Goal: Information Seeking & Learning: Learn about a topic

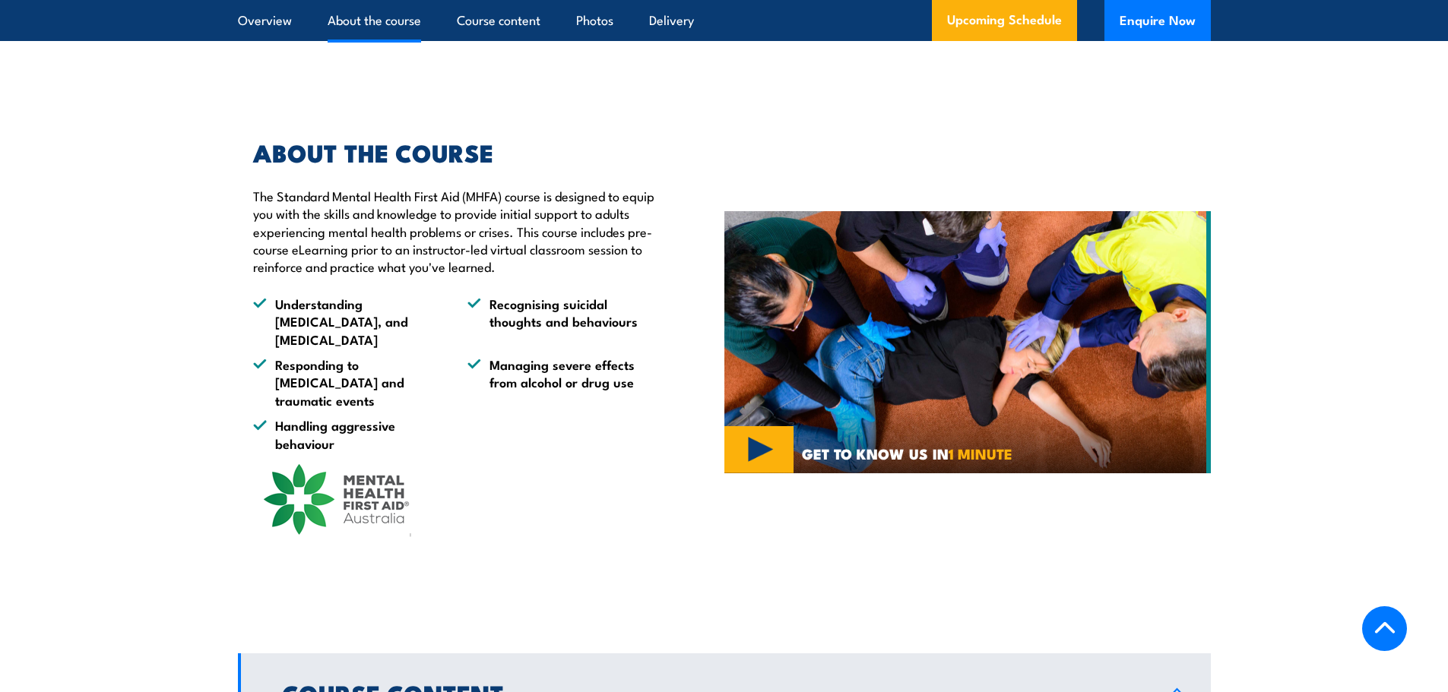
scroll to position [1672, 0]
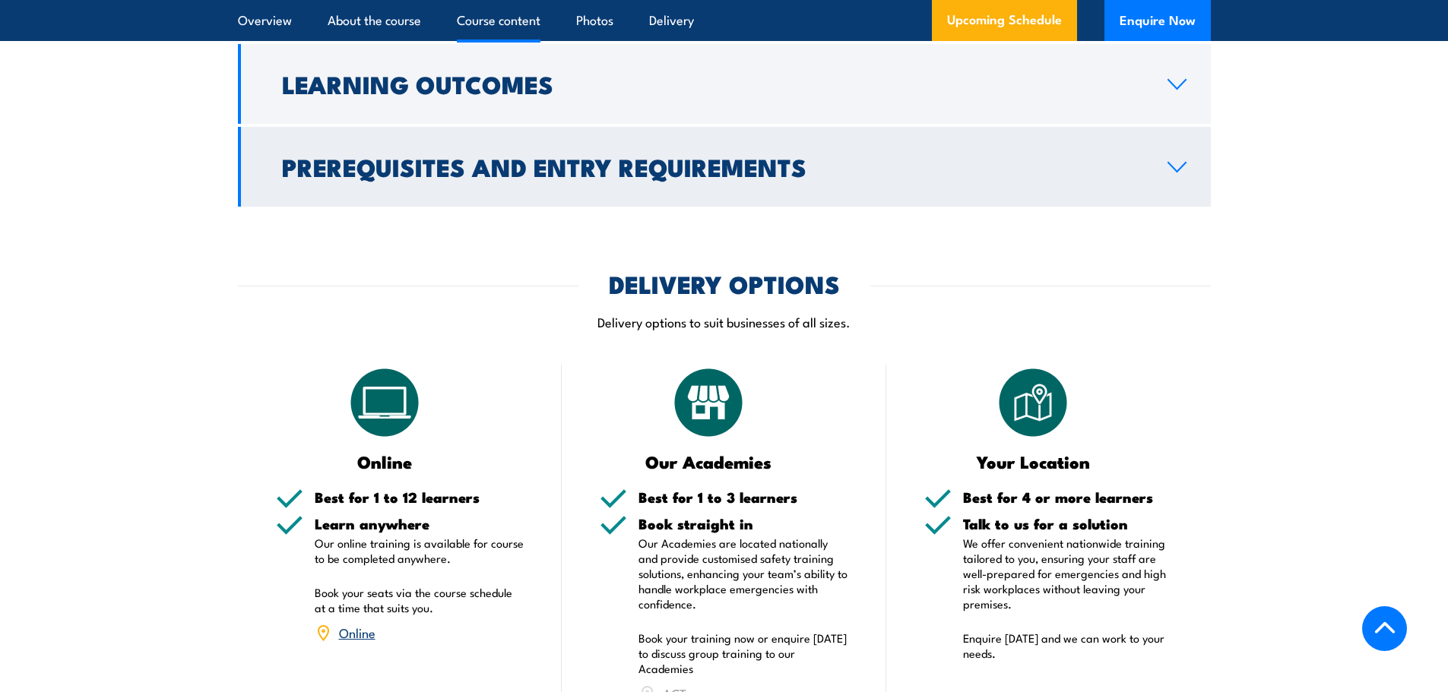
click at [460, 166] on link "Prerequisites and Entry Requirements" at bounding box center [724, 167] width 973 height 80
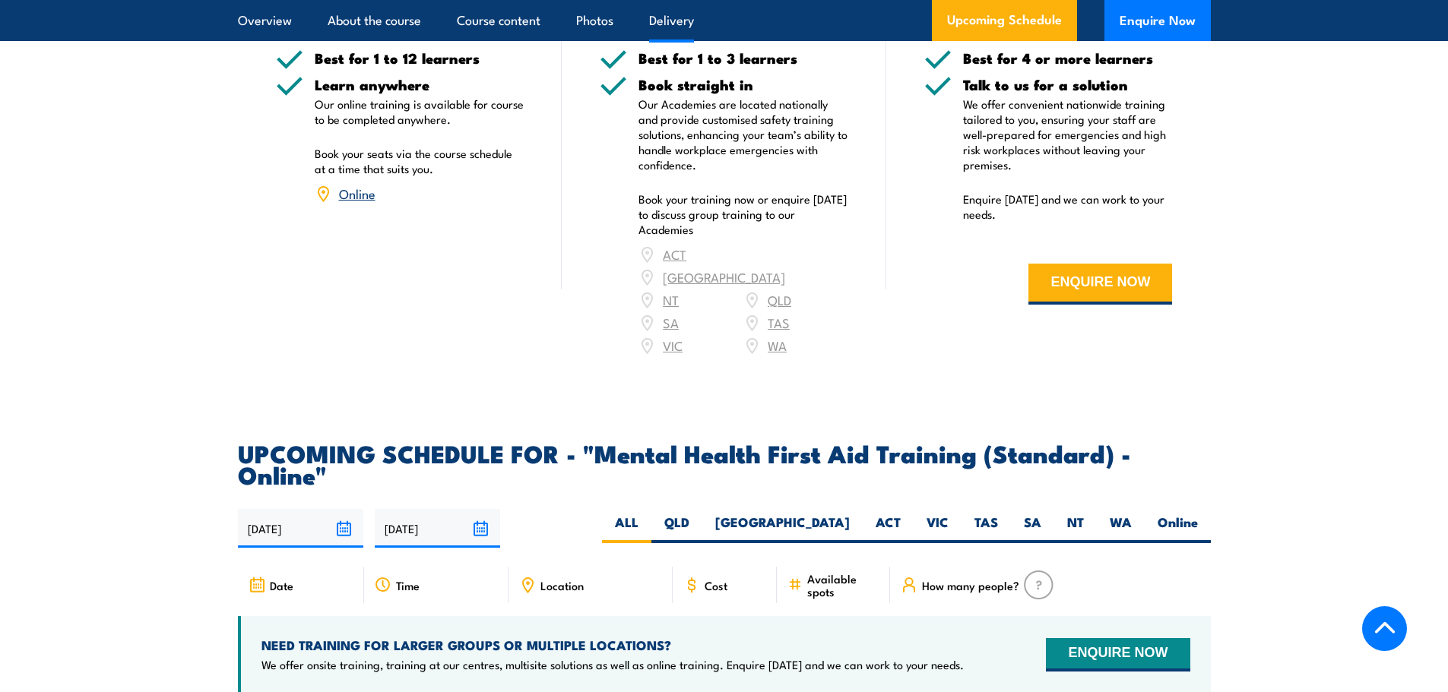
scroll to position [2519, 0]
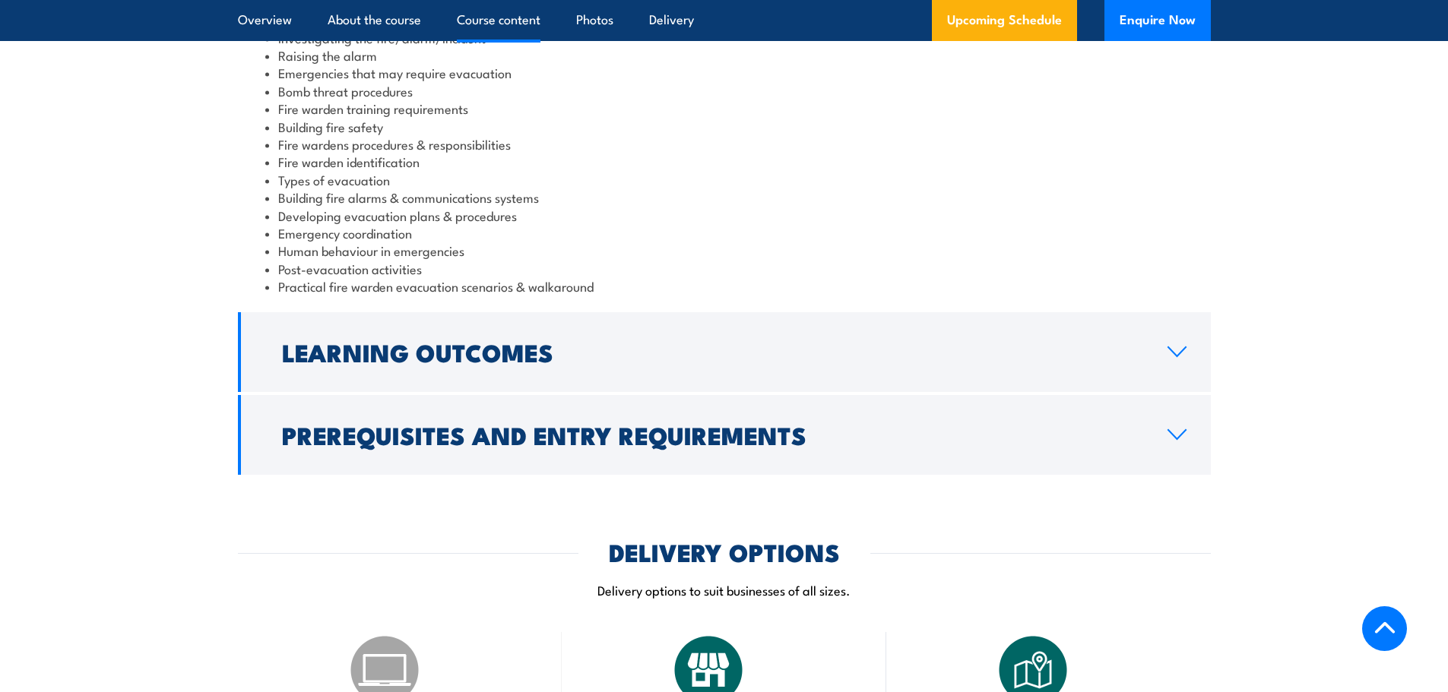
scroll to position [1748, 0]
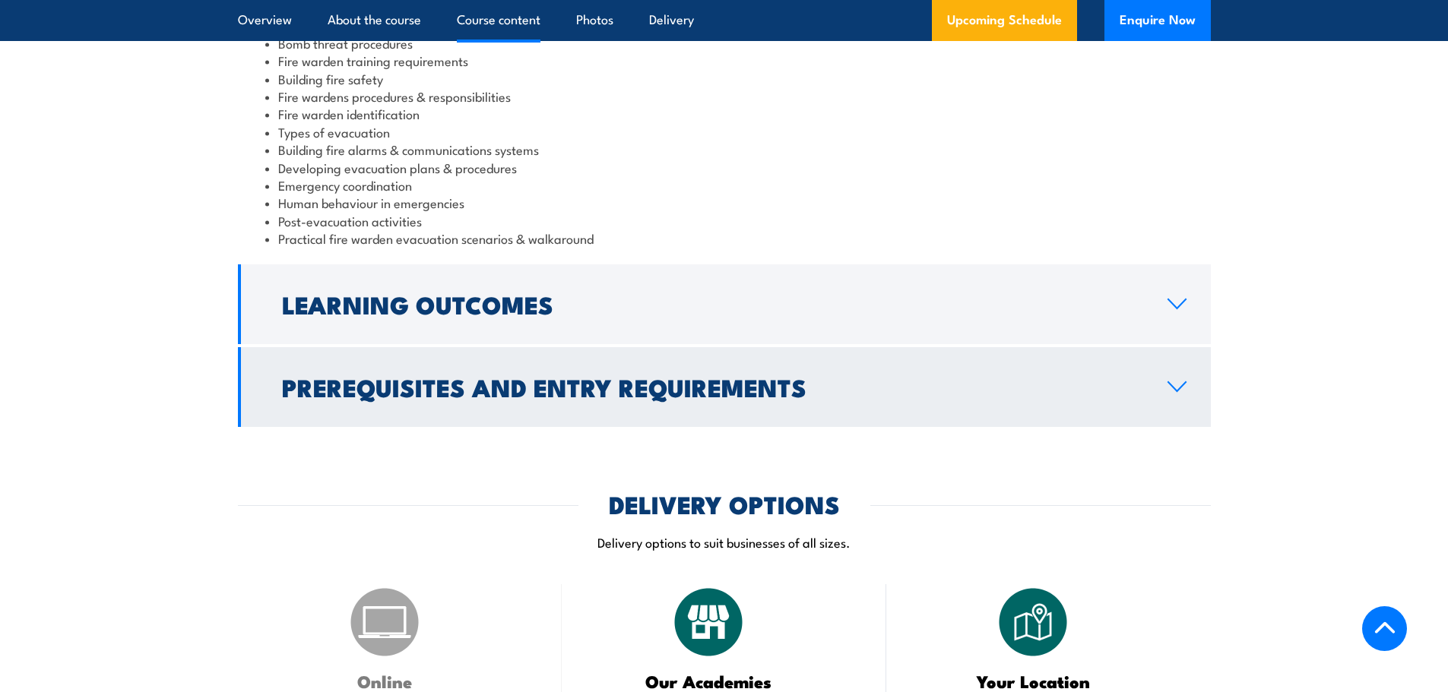
click at [562, 350] on link "Prerequisites and Entry Requirements" at bounding box center [724, 387] width 973 height 80
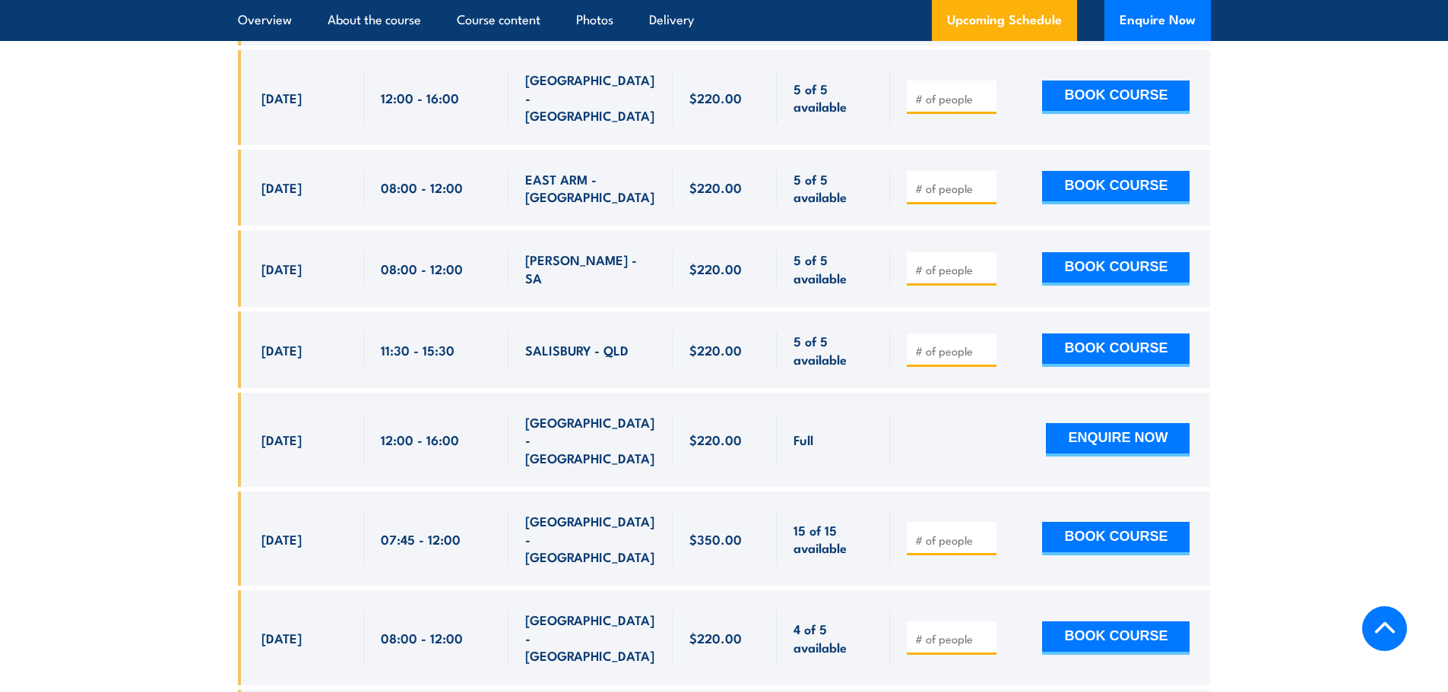
scroll to position [6220, 0]
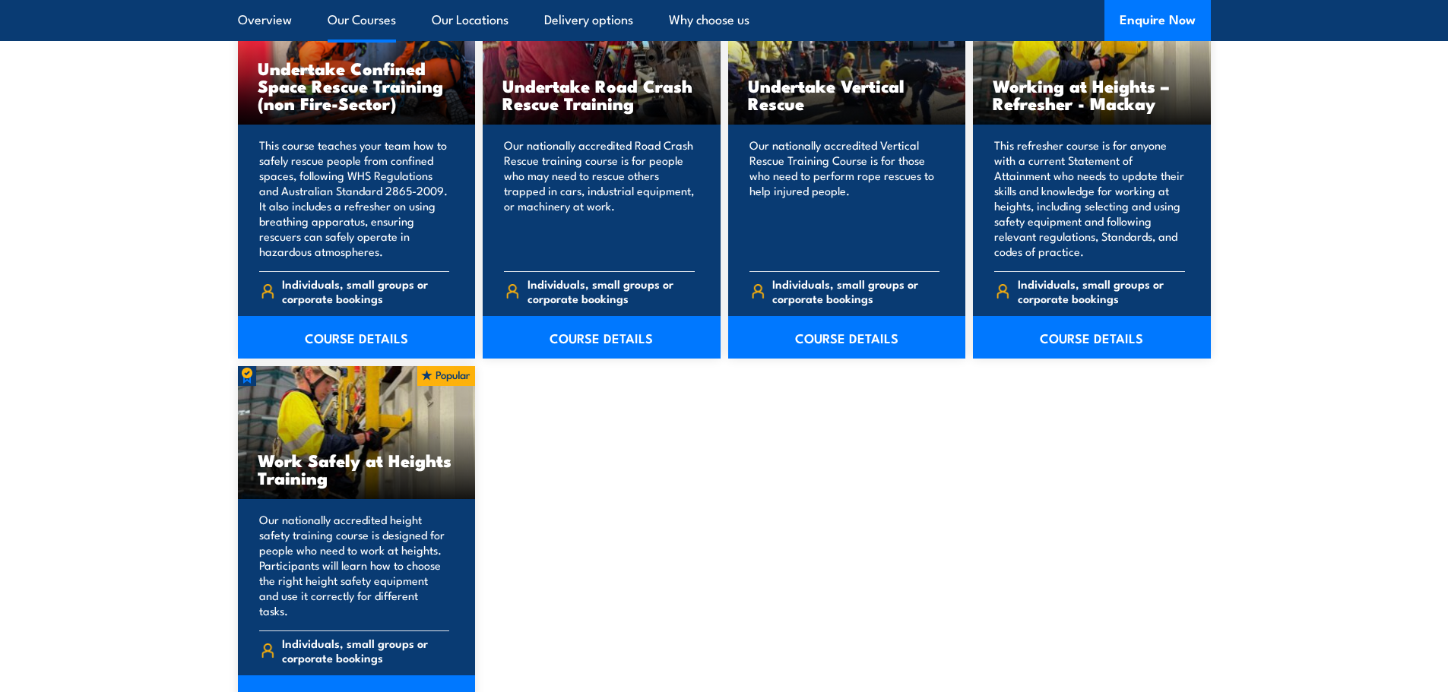
scroll to position [1990, 0]
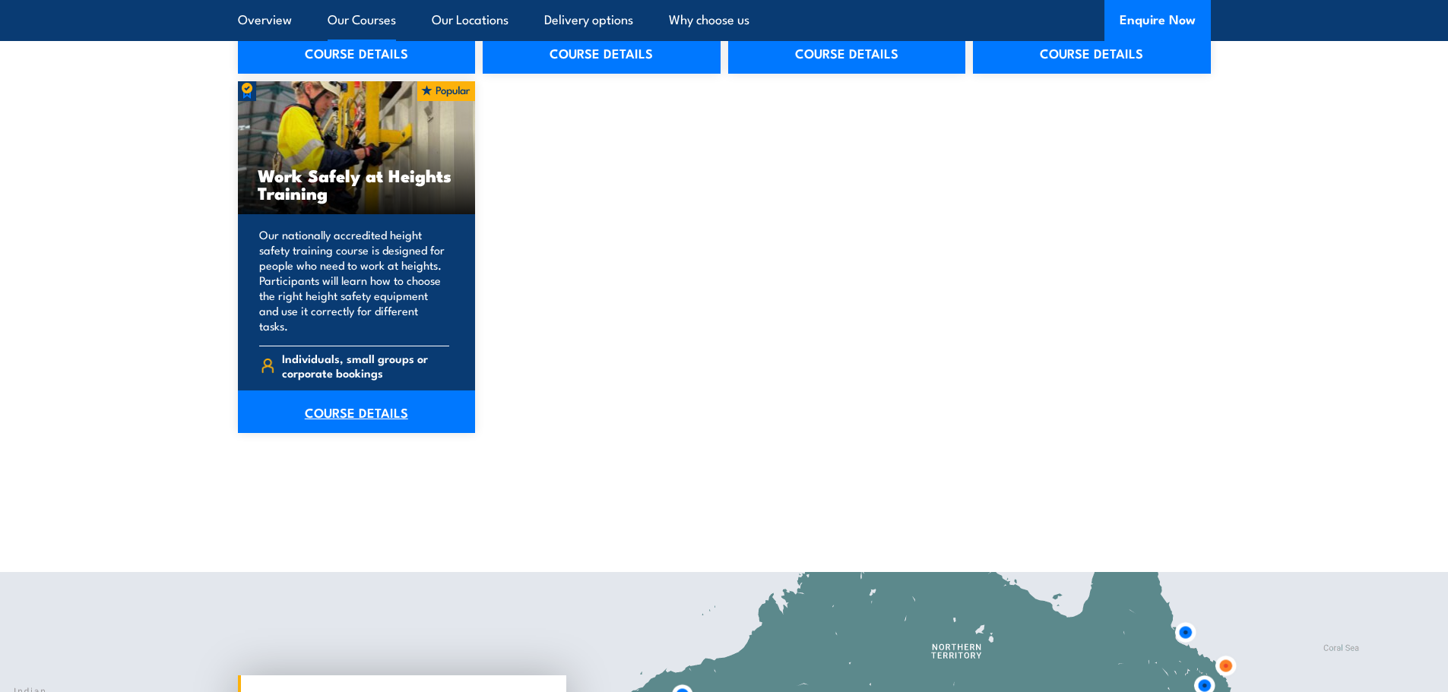
click at [357, 406] on link "COURSE DETAILS" at bounding box center [357, 412] width 238 height 43
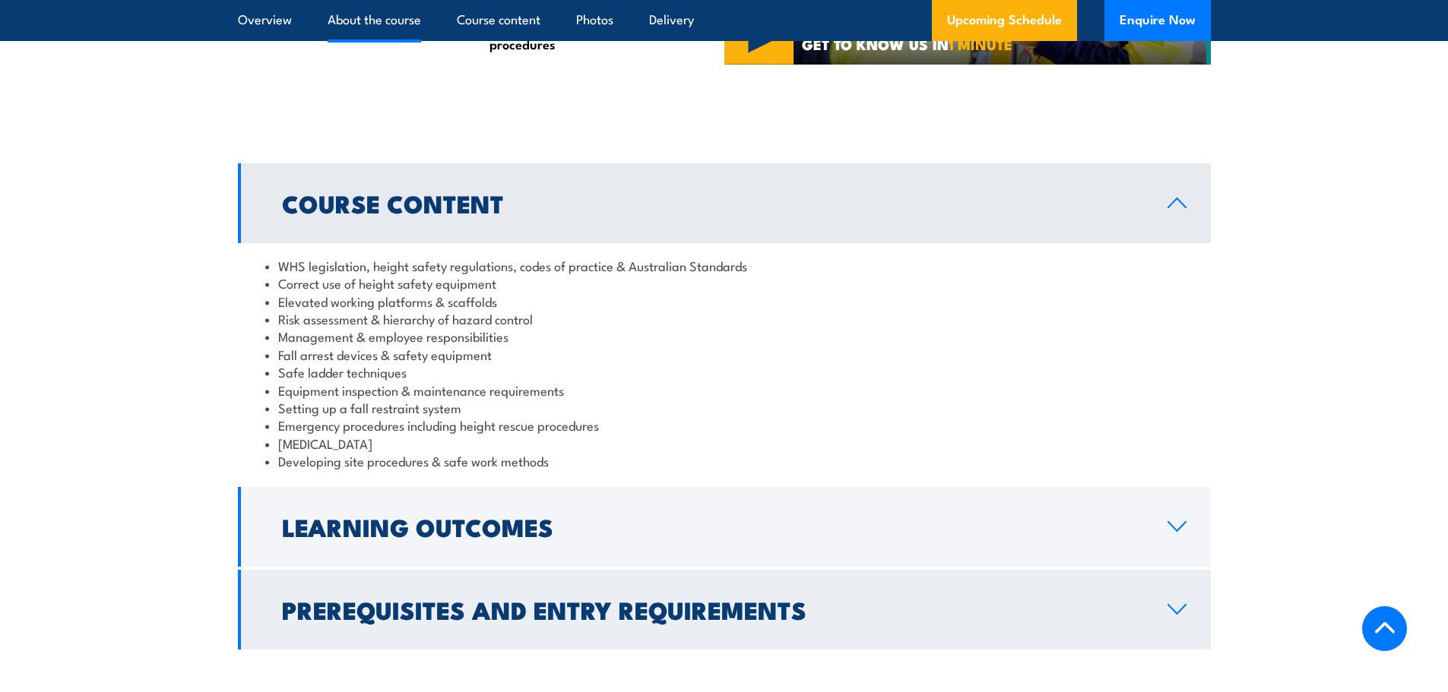
scroll to position [1292, 0]
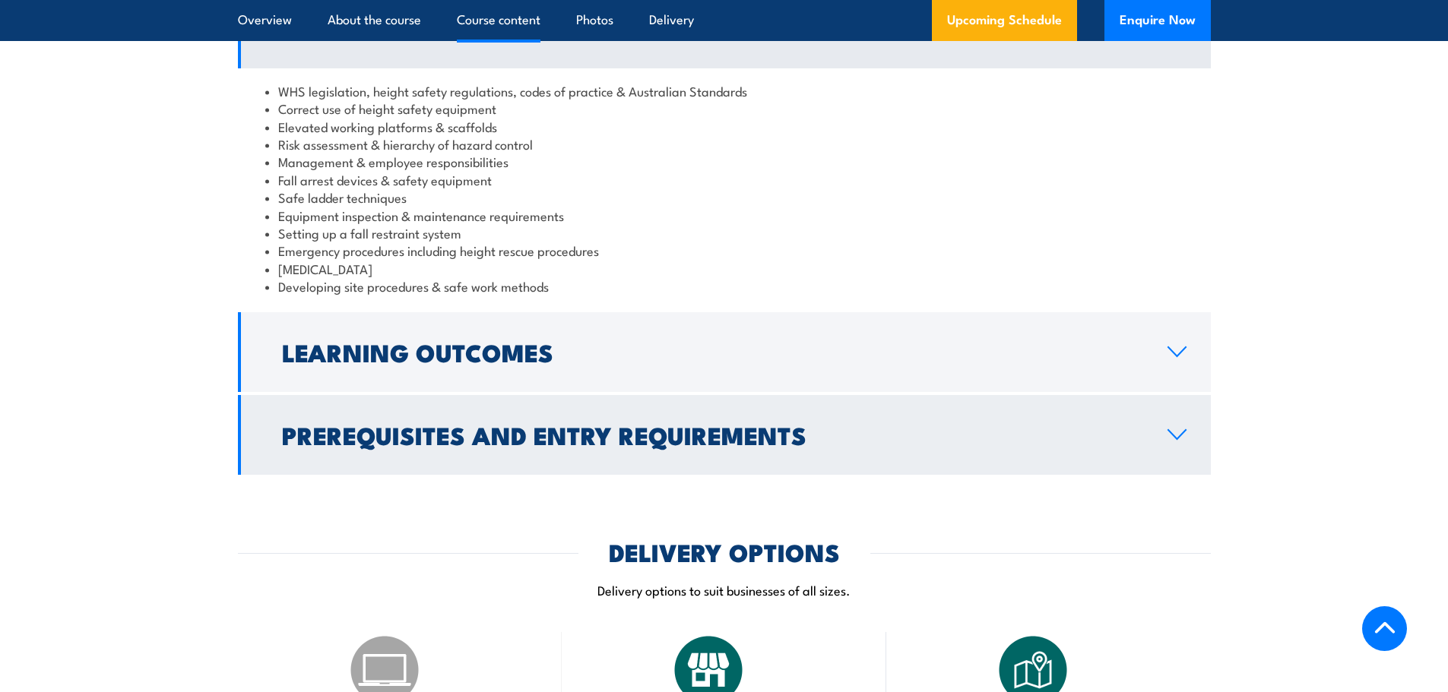
click at [369, 441] on h2 "Prerequisites and Entry Requirements" at bounding box center [712, 434] width 861 height 21
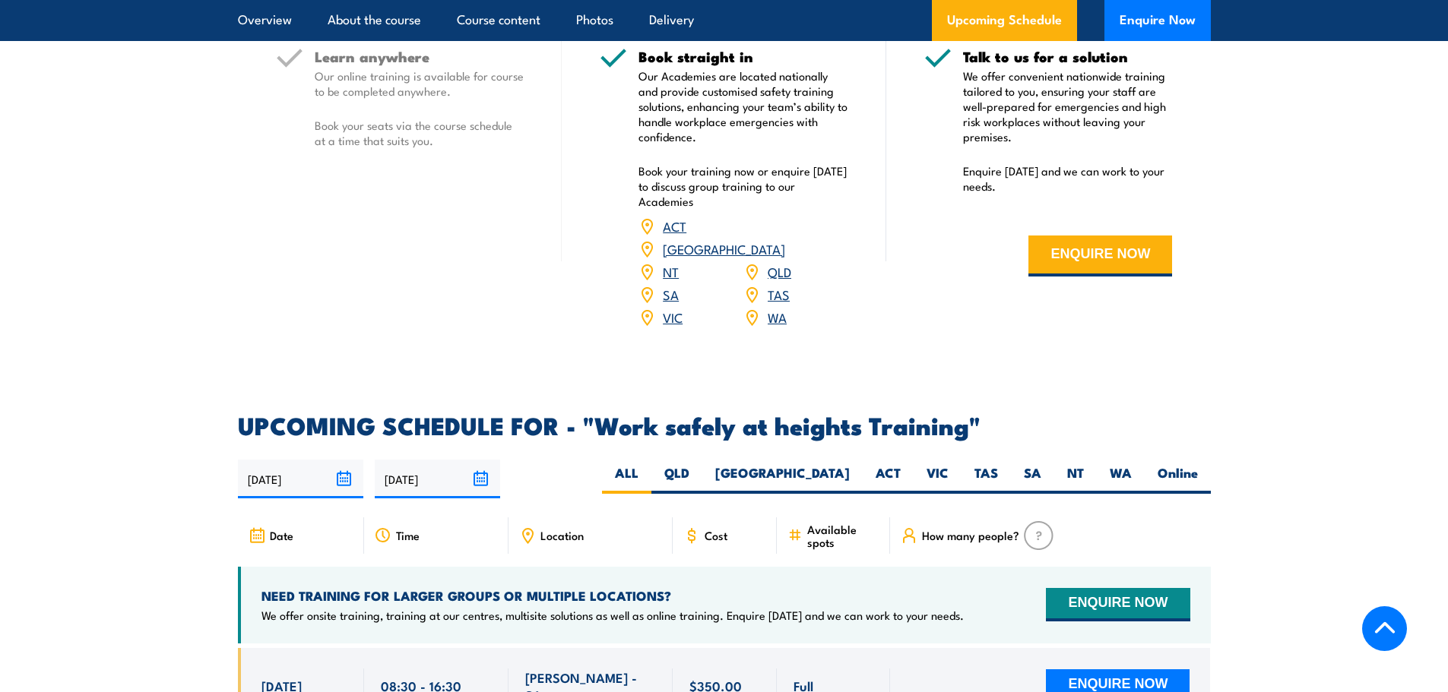
scroll to position [2204, 0]
